Goal: Use online tool/utility

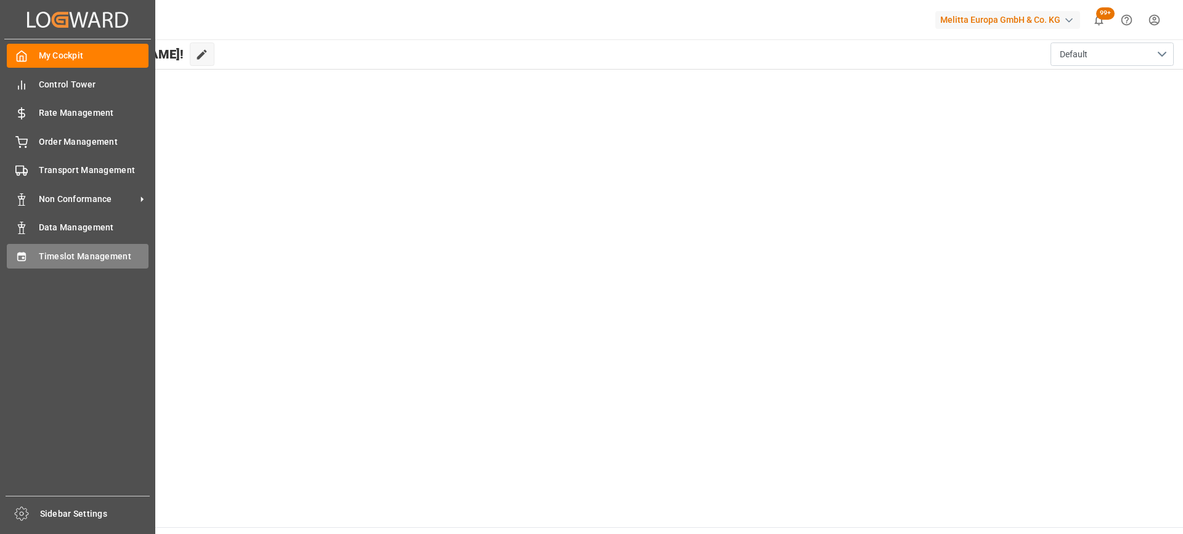
click at [57, 261] on span "Timeslot Management" at bounding box center [94, 256] width 110 height 13
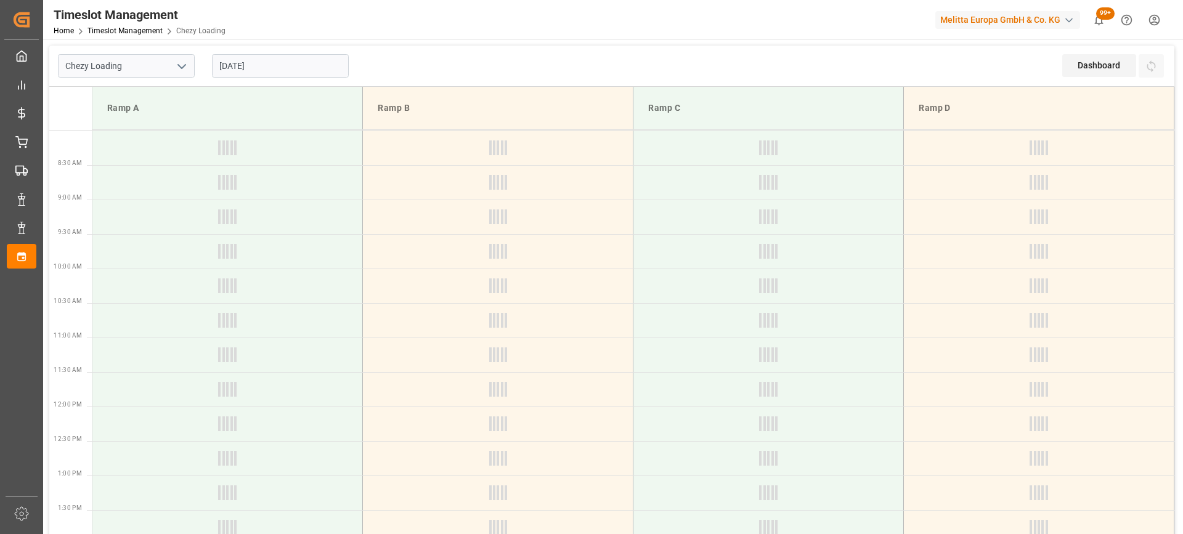
type input "Chezy Loading"
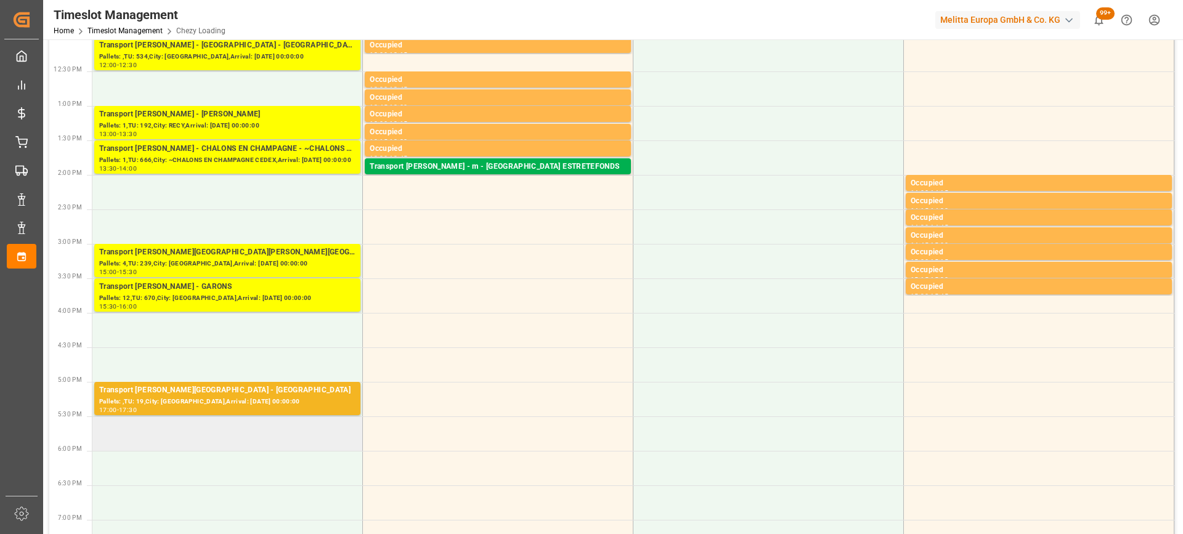
scroll to position [308, 0]
